Goal: Navigation & Orientation: Go to known website

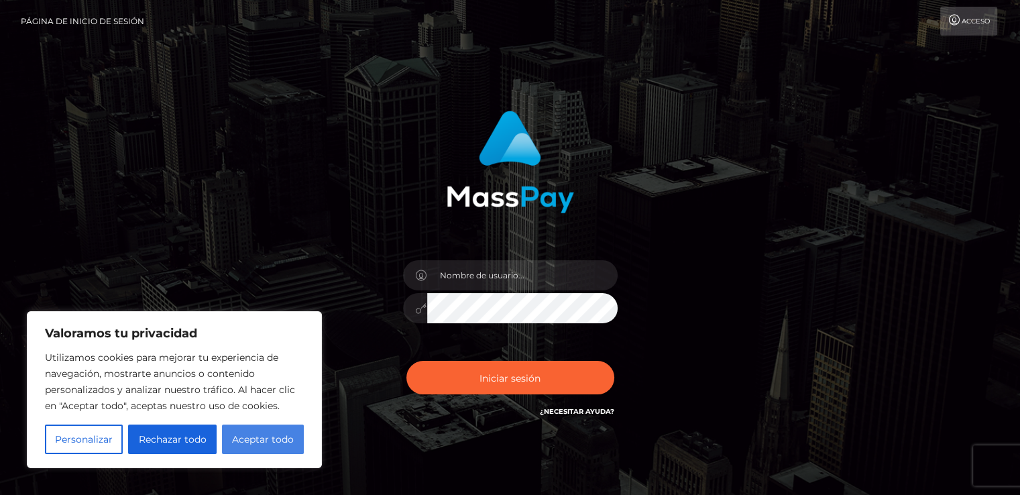
click at [263, 433] on button "Aceptar todo" at bounding box center [263, 439] width 82 height 30
checkbox input "true"
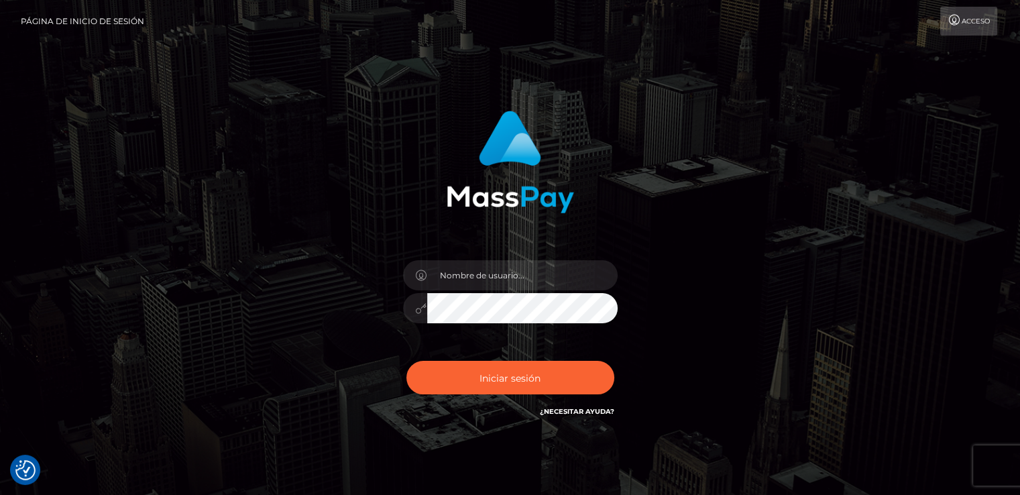
click at [997, 11] on link "Acceso" at bounding box center [968, 21] width 57 height 29
